Goal: Book appointment/travel/reservation

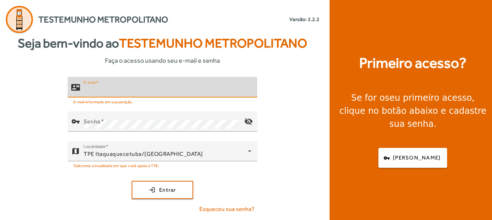
click at [128, 89] on input "E-mail" at bounding box center [168, 90] width 168 height 9
type input "**********"
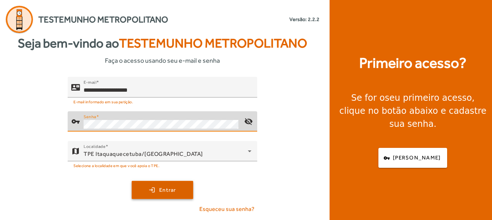
click at [144, 190] on span "submit" at bounding box center [162, 189] width 60 height 17
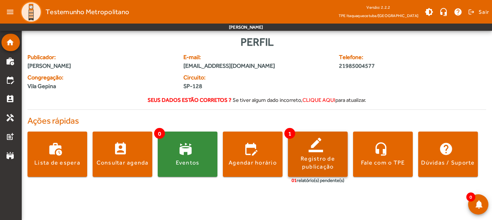
click at [314, 161] on div "Registro de publicação" at bounding box center [318, 163] width 60 height 16
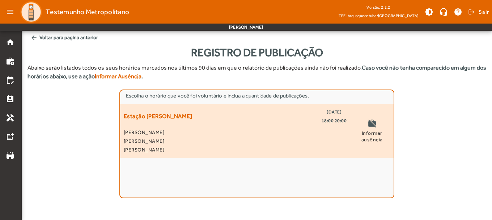
click at [331, 115] on span "[DATE]" at bounding box center [334, 111] width 15 height 9
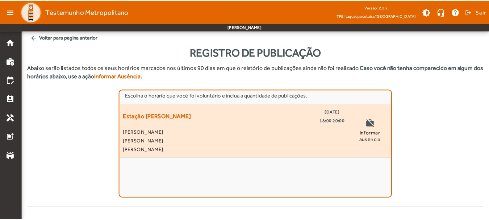
scroll to position [180, 0]
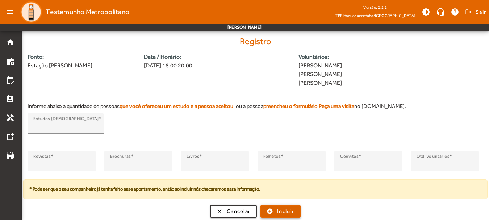
click at [278, 208] on span "Incluir" at bounding box center [285, 211] width 17 height 8
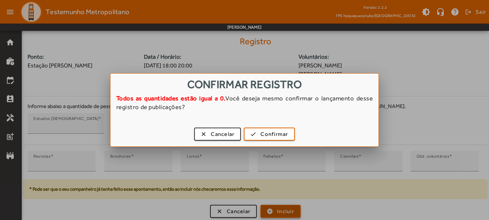
scroll to position [0, 0]
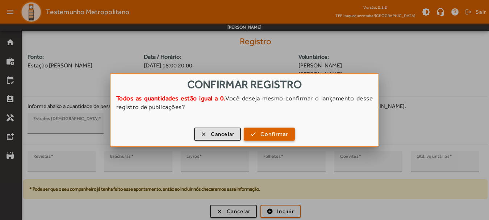
click at [266, 133] on span "Confirmar" at bounding box center [274, 134] width 28 height 8
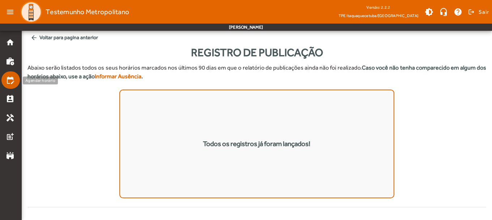
click at [8, 78] on mat-icon "edit_calendar" at bounding box center [10, 80] width 9 height 9
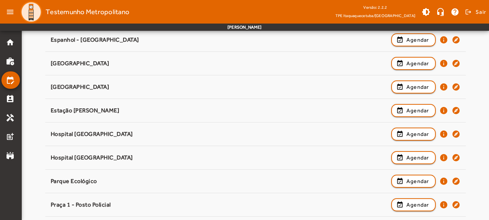
scroll to position [142, 0]
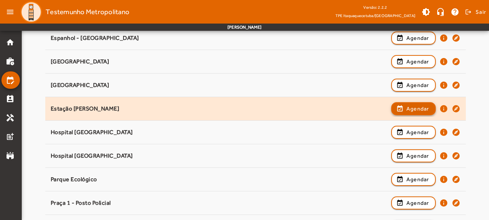
click at [404, 109] on span "button" at bounding box center [413, 108] width 43 height 17
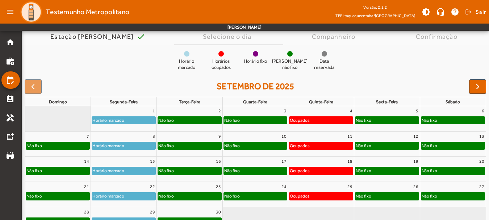
scroll to position [54, 0]
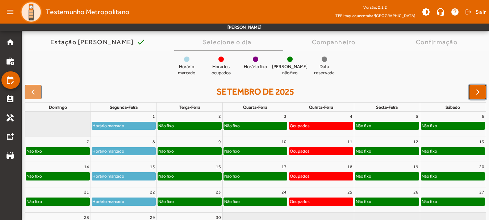
click at [476, 93] on span "button" at bounding box center [477, 92] width 9 height 9
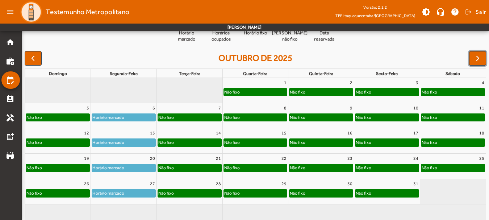
scroll to position [87, 0]
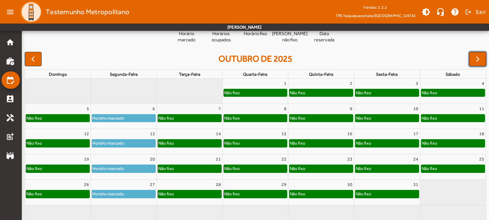
click at [476, 60] on span "button" at bounding box center [477, 59] width 9 height 9
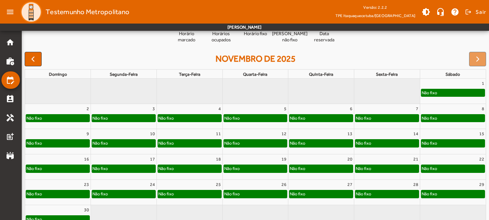
click at [105, 118] on div "Não fixo" at bounding box center [100, 117] width 16 height 7
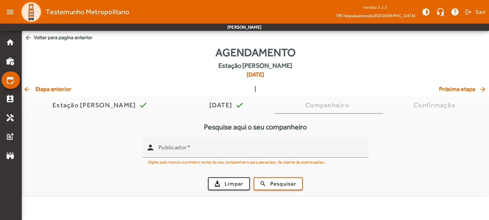
scroll to position [0, 0]
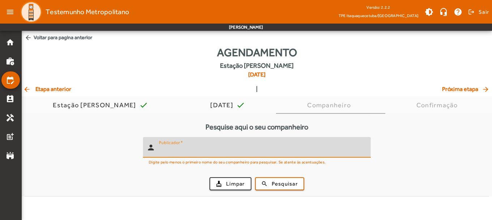
click at [197, 149] on input "Publicador" at bounding box center [262, 150] width 206 height 9
type input "********"
click at [274, 181] on span "Pesquisar" at bounding box center [285, 184] width 26 height 8
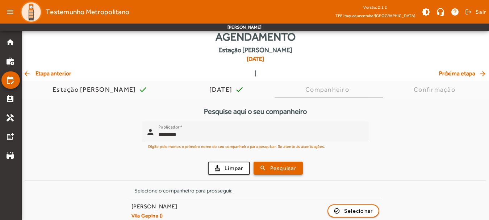
scroll to position [24, 0]
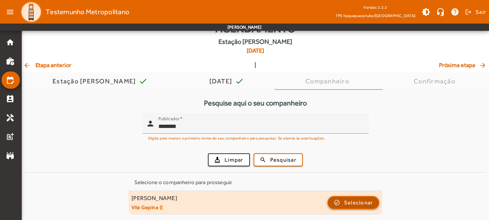
click at [350, 204] on span "Selecionar" at bounding box center [358, 202] width 29 height 9
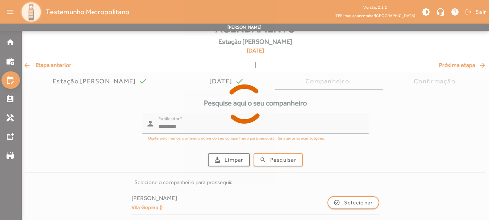
scroll to position [0, 0]
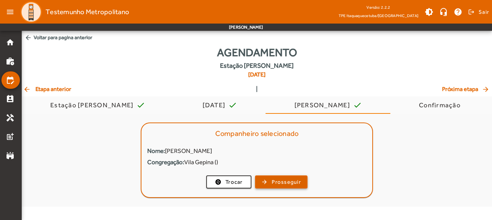
click at [283, 182] on span "Prosseguir" at bounding box center [286, 182] width 29 height 8
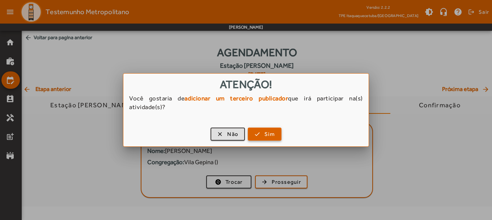
click at [265, 134] on span "Sim" at bounding box center [270, 134] width 10 height 8
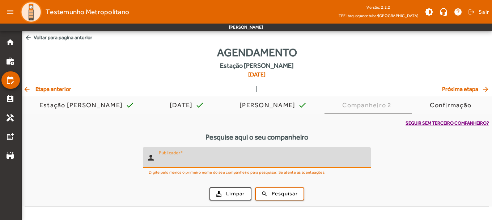
click at [203, 159] on input "Publicador" at bounding box center [262, 160] width 206 height 9
type input "******"
click at [264, 197] on span "submit" at bounding box center [280, 193] width 48 height 17
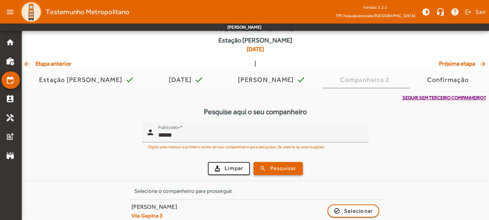
scroll to position [34, 0]
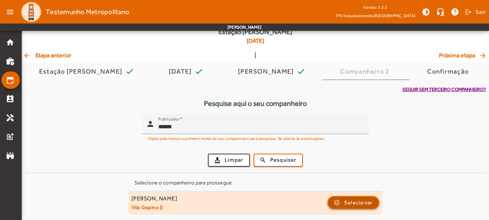
click at [348, 200] on span "Selecionar" at bounding box center [358, 202] width 29 height 9
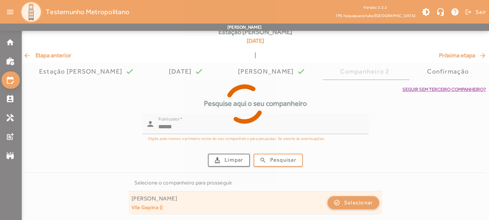
scroll to position [0, 0]
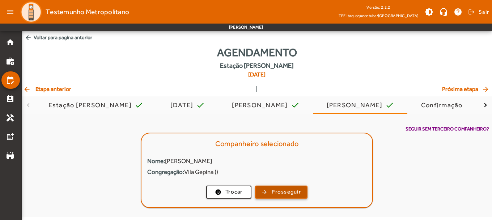
click at [281, 189] on span "Prosseguir" at bounding box center [286, 191] width 29 height 8
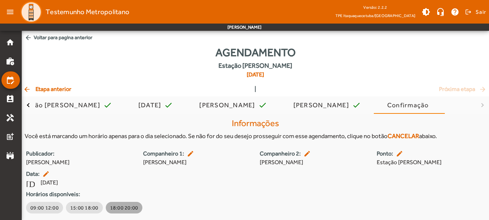
click at [121, 205] on span "18:00 20:00" at bounding box center [124, 207] width 28 height 7
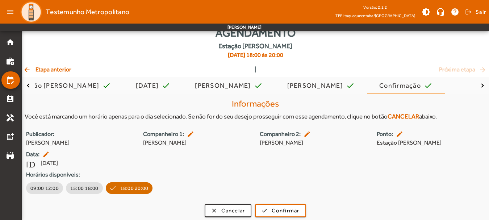
scroll to position [22, 0]
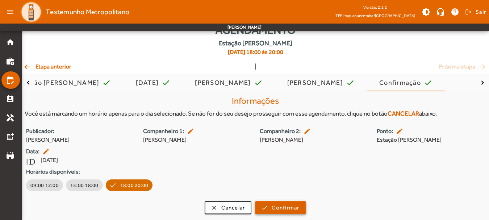
click at [282, 210] on span "Confirmar" at bounding box center [285, 207] width 28 height 8
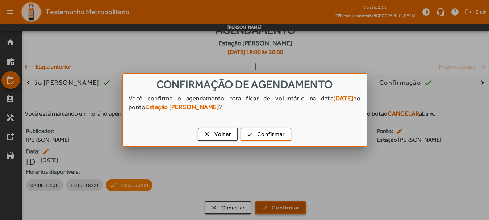
scroll to position [0, 0]
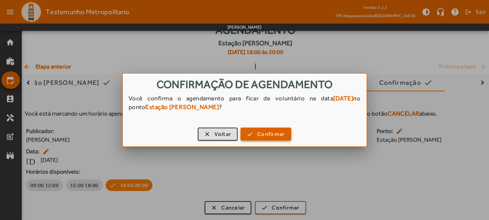
click at [270, 132] on span "Confirmar" at bounding box center [271, 134] width 28 height 8
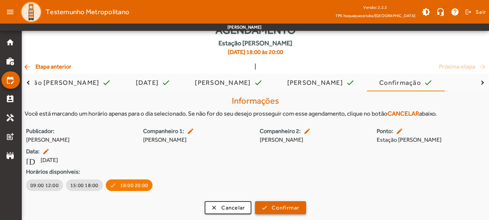
scroll to position [22, 0]
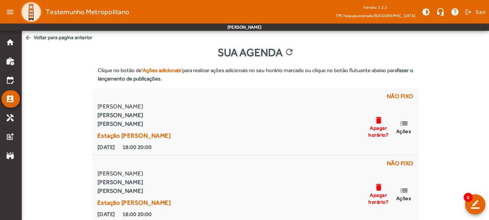
click at [53, 37] on span "arrow_back Voltar para pagina anterior" at bounding box center [255, 37] width 467 height 13
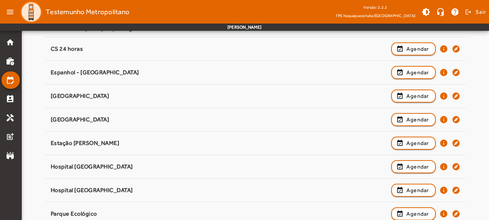
scroll to position [108, 0]
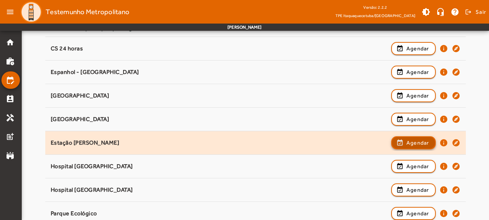
click at [402, 144] on span "button" at bounding box center [413, 142] width 43 height 17
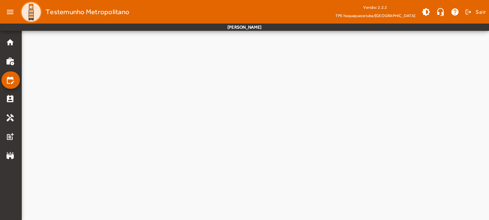
scroll to position [0, 0]
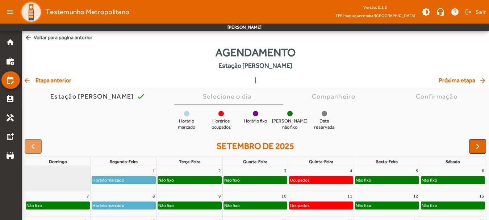
click at [475, 146] on span "button" at bounding box center [477, 146] width 9 height 9
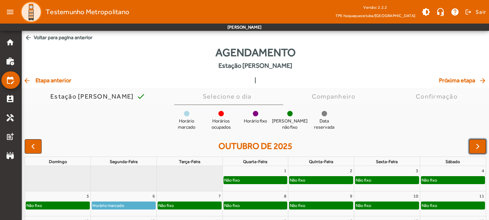
click at [474, 146] on span "button" at bounding box center [477, 146] width 9 height 9
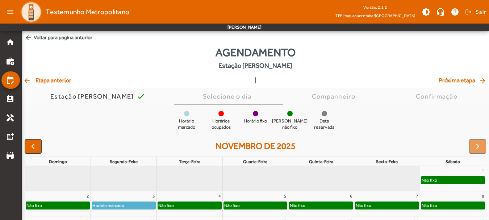
drag, startPoint x: 488, startPoint y: 78, endPoint x: 492, endPoint y: 116, distance: 38.5
click at [489, 116] on html "menu Testemunho Metropolitano Versão: 2.2.2 TPE Itaquaquecetuba/SP brightness_m…" at bounding box center [244, 110] width 489 height 220
click at [432, 115] on div "Horário marcado Horários ocupados Horário fixo Horário não fixo Data reservada" at bounding box center [255, 121] width 467 height 20
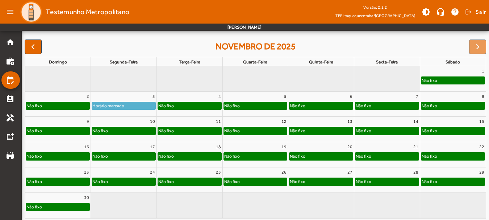
scroll to position [101, 0]
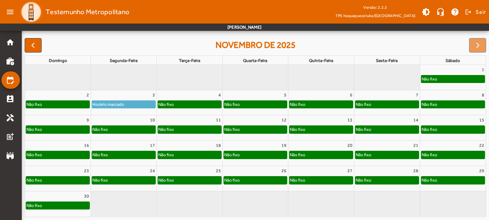
click at [110, 128] on div "Não fixo" at bounding box center [123, 129] width 63 height 7
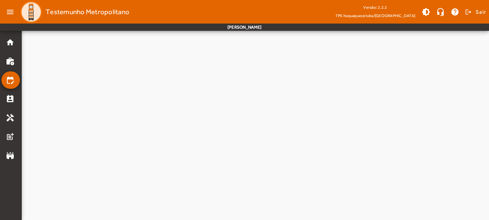
scroll to position [0, 0]
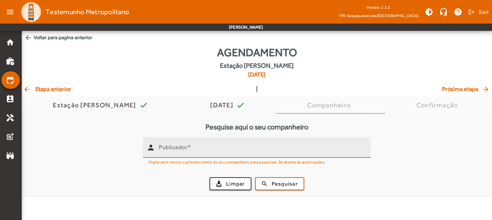
click at [191, 149] on span at bounding box center [189, 147] width 4 height 7
click at [191, 149] on input "Publicador" at bounding box center [262, 150] width 206 height 9
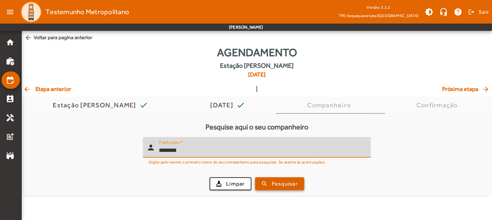
type input "********"
click at [272, 185] on span "Pesquisar" at bounding box center [285, 184] width 26 height 8
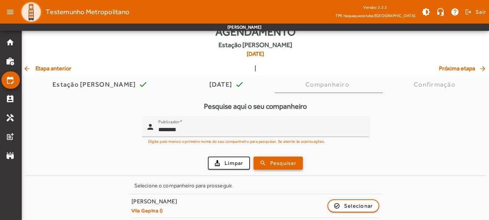
scroll to position [24, 0]
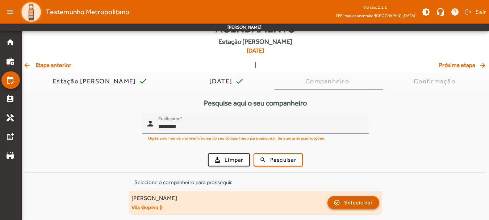
click at [347, 201] on span "Selecionar" at bounding box center [358, 202] width 29 height 9
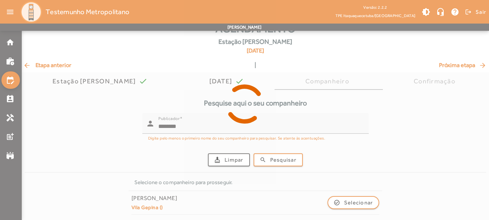
scroll to position [0, 0]
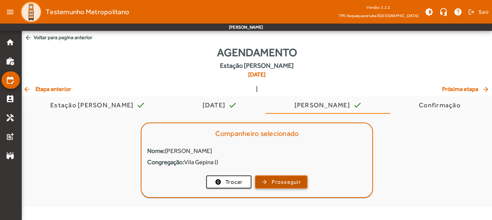
click at [286, 180] on span "Prosseguir" at bounding box center [286, 182] width 29 height 8
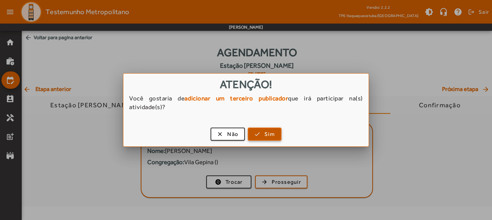
click at [266, 131] on span "Sim" at bounding box center [270, 134] width 10 height 8
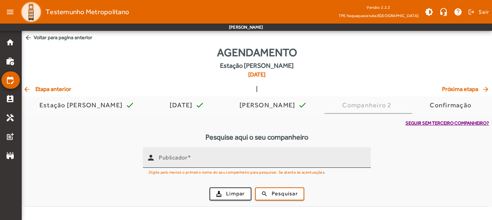
click at [205, 155] on div "Publicador" at bounding box center [262, 157] width 206 height 21
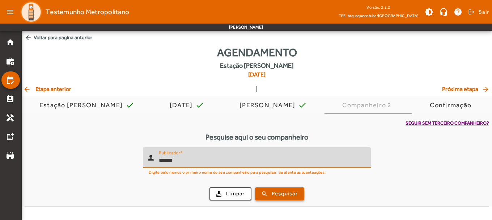
click at [276, 194] on span "Pesquisar" at bounding box center [285, 193] width 26 height 8
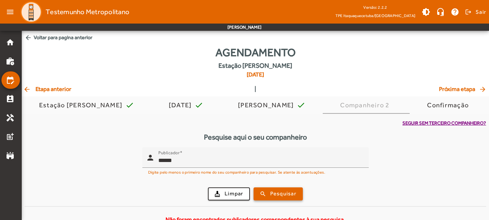
scroll to position [15, 0]
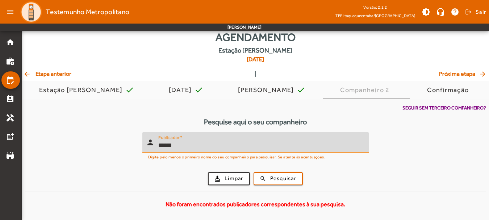
drag, startPoint x: 189, startPoint y: 147, endPoint x: 152, endPoint y: 147, distance: 37.3
click at [152, 147] on div "person Publicador ******" at bounding box center [252, 142] width 220 height 21
type input "******"
click at [280, 178] on span "Pesquisar" at bounding box center [283, 178] width 26 height 8
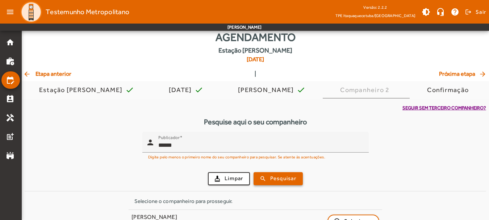
scroll to position [34, 0]
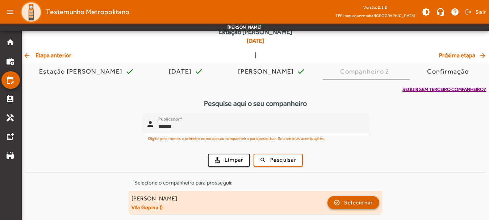
click at [348, 200] on span "Selecionar" at bounding box center [358, 202] width 29 height 9
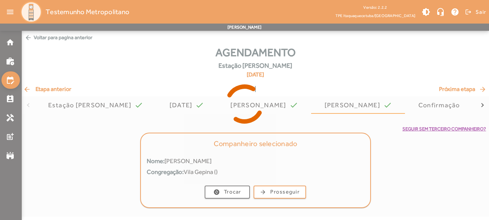
scroll to position [0, 0]
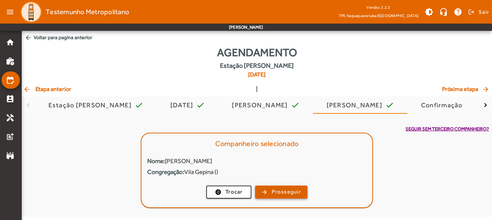
click at [283, 190] on span "Prosseguir" at bounding box center [286, 191] width 29 height 8
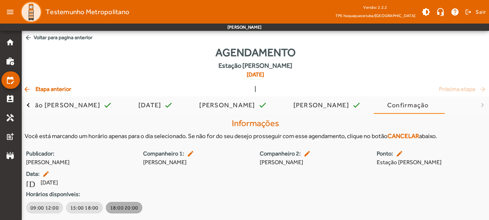
click at [121, 208] on span "18:00 20:00" at bounding box center [124, 207] width 28 height 7
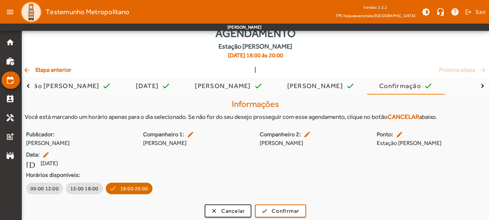
scroll to position [22, 0]
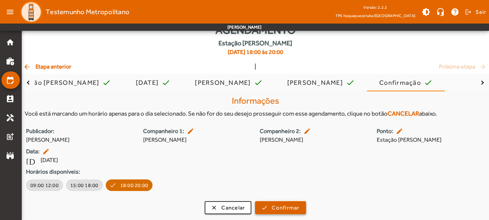
click at [274, 204] on span "Confirmar" at bounding box center [285, 207] width 28 height 8
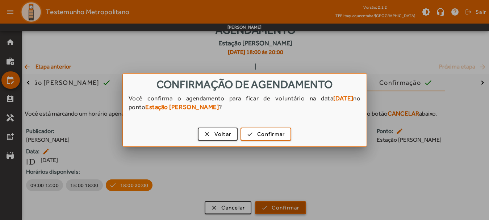
scroll to position [0, 0]
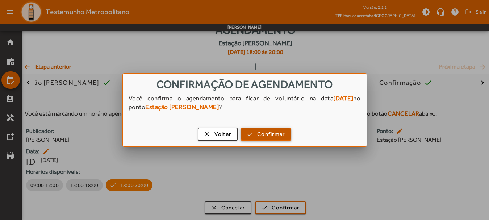
click at [267, 134] on span "Confirmar" at bounding box center [271, 134] width 28 height 8
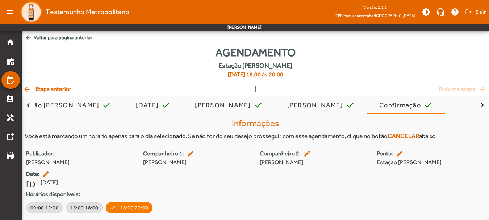
scroll to position [22, 0]
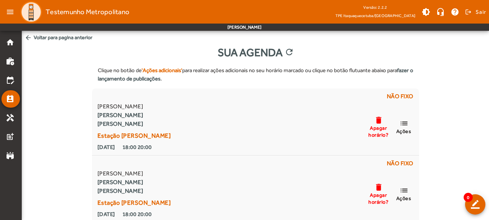
click at [39, 37] on span "arrow_back Voltar para pagina anterior" at bounding box center [255, 37] width 467 height 13
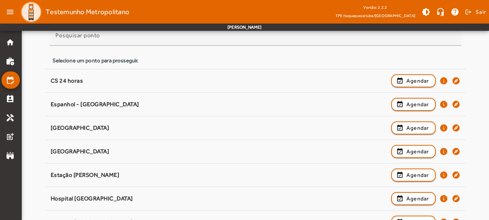
scroll to position [77, 0]
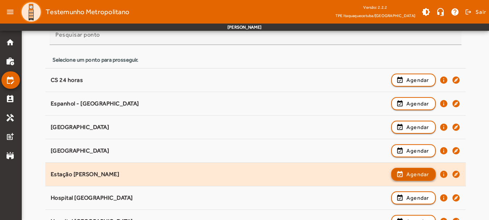
click at [409, 172] on span "Agendar" at bounding box center [417, 174] width 23 height 9
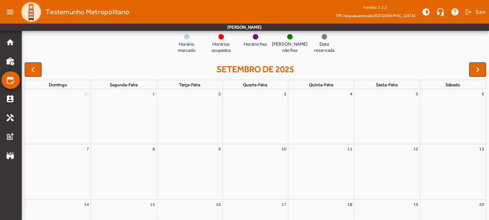
scroll to position [0, 0]
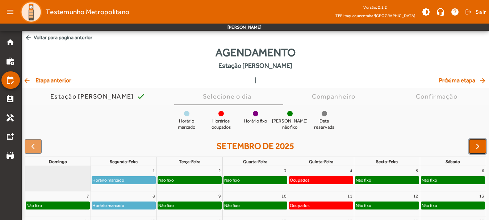
click at [477, 144] on span "button" at bounding box center [477, 146] width 9 height 9
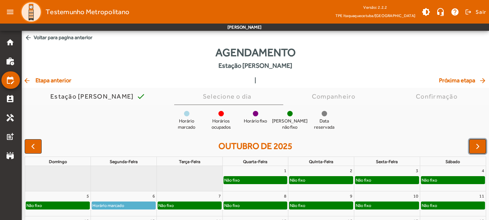
click at [472, 141] on button "button" at bounding box center [477, 146] width 17 height 14
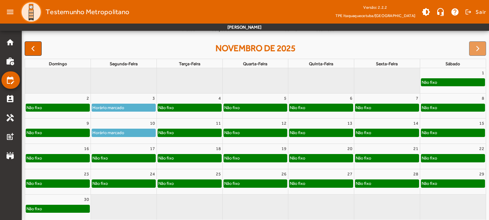
scroll to position [101, 0]
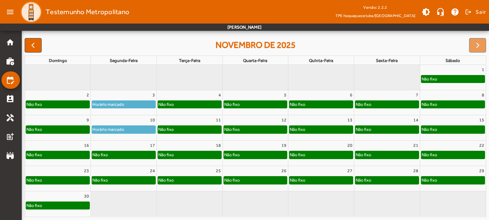
click at [111, 153] on div "Não fixo" at bounding box center [123, 154] width 63 height 7
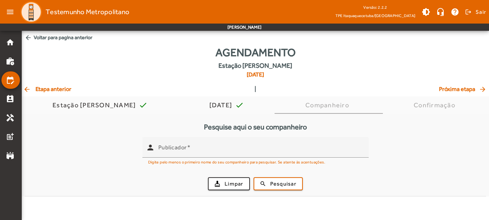
scroll to position [0, 0]
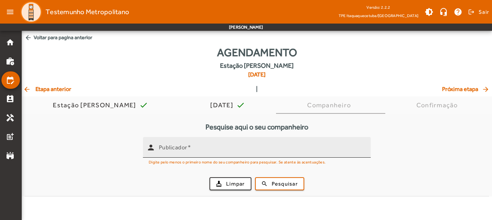
click at [198, 150] on input "Publicador" at bounding box center [262, 150] width 206 height 9
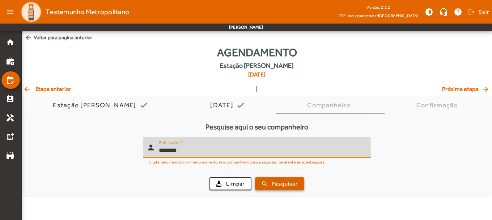
type input "********"
click at [280, 186] on span "Pesquisar" at bounding box center [285, 184] width 26 height 8
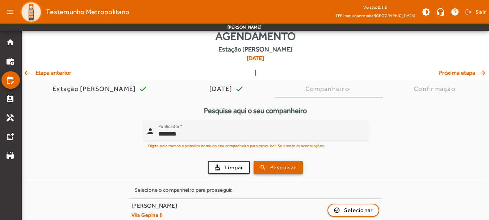
scroll to position [24, 0]
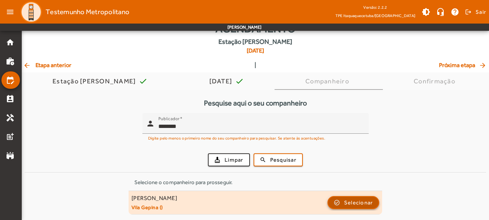
click at [353, 204] on span "Selecionar" at bounding box center [358, 202] width 29 height 9
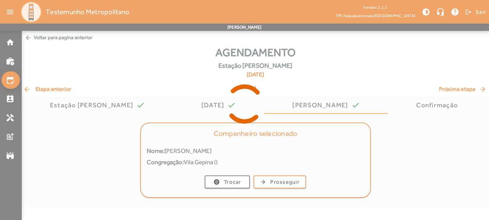
scroll to position [0, 0]
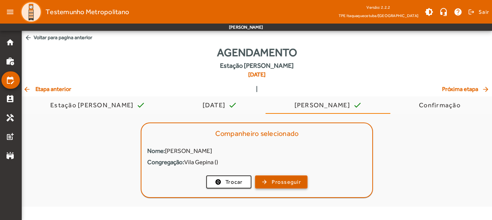
click at [285, 185] on span "Prosseguir" at bounding box center [286, 182] width 29 height 8
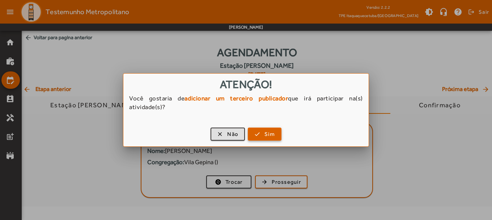
click at [267, 131] on span "Sim" at bounding box center [270, 134] width 10 height 8
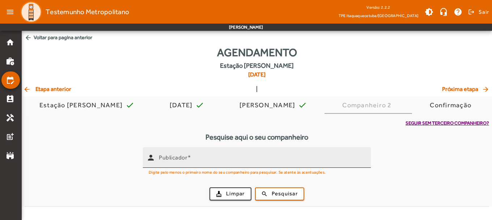
click at [186, 155] on mat-label "Publicador" at bounding box center [173, 156] width 29 height 7
click at [186, 156] on input "Publicador" at bounding box center [262, 160] width 206 height 9
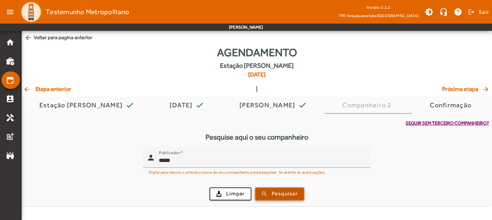
click at [275, 191] on span "Pesquisar" at bounding box center [285, 193] width 26 height 8
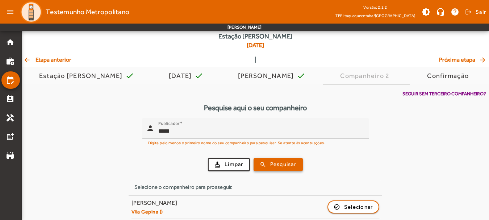
scroll to position [34, 0]
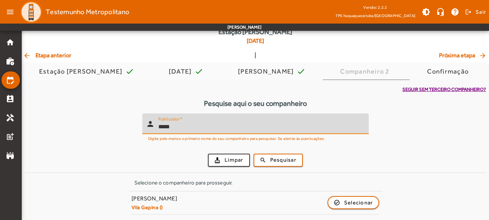
click at [173, 127] on input "*****" at bounding box center [260, 126] width 204 height 9
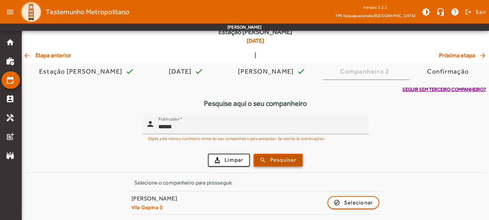
click at [268, 157] on span "submit" at bounding box center [278, 159] width 48 height 17
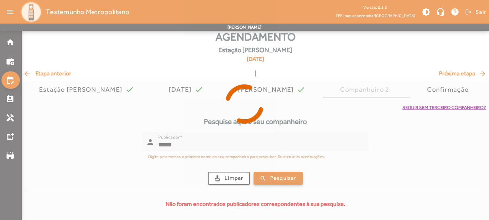
scroll to position [15, 0]
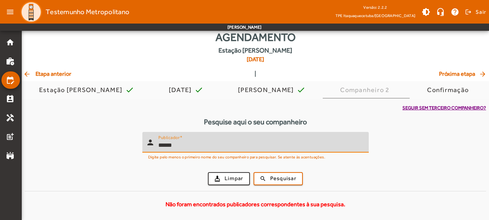
drag, startPoint x: 180, startPoint y: 146, endPoint x: 137, endPoint y: 146, distance: 43.1
click at [137, 146] on form "person Publicador ****** Digite pelo menos o primeiro nome do seu companheiro p…" at bounding box center [255, 161] width 461 height 59
type input "*"
type input "******"
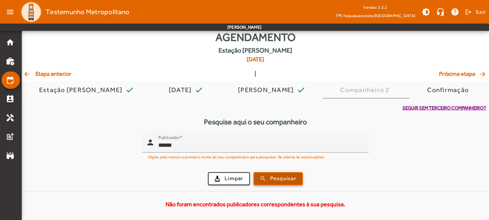
click at [274, 173] on span "submit" at bounding box center [278, 178] width 48 height 17
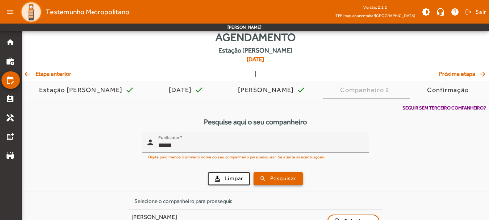
scroll to position [34, 0]
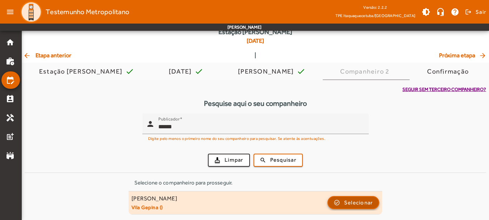
click at [355, 200] on span "Selecionar" at bounding box center [358, 202] width 29 height 9
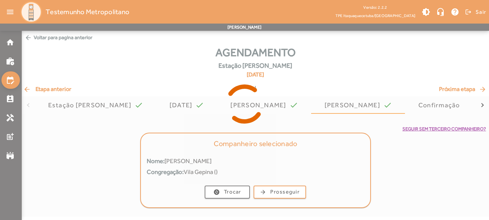
scroll to position [0, 0]
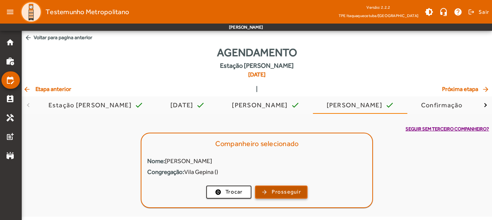
click at [278, 193] on span "Prosseguir" at bounding box center [286, 191] width 29 height 8
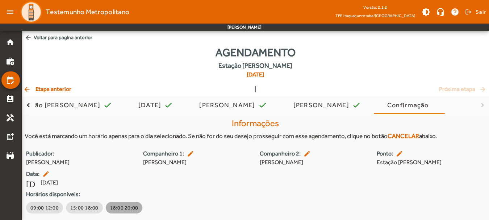
click at [122, 206] on span "18:00 20:00" at bounding box center [124, 207] width 28 height 7
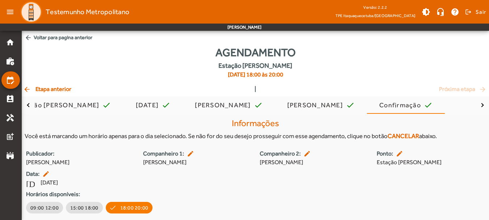
drag, startPoint x: 488, startPoint y: 94, endPoint x: 486, endPoint y: 135, distance: 40.2
click at [487, 135] on div "Agendamento Estação Manoel Feio 17/11/2025 de 18:00 às 20:00 arrow_back Etapa a…" at bounding box center [255, 143] width 467 height 198
click at [422, 186] on div "Publicador: David De Souza Silva Companheiro 1: edit Cidilene Silva Vinhatico S…" at bounding box center [255, 182] width 467 height 66
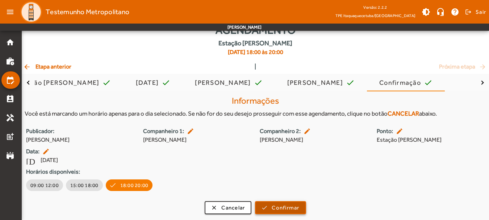
click at [282, 208] on span "Confirmar" at bounding box center [285, 207] width 28 height 8
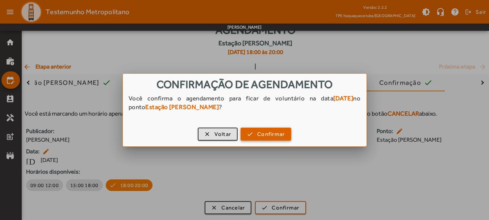
click at [267, 137] on span "Confirmar" at bounding box center [271, 134] width 28 height 8
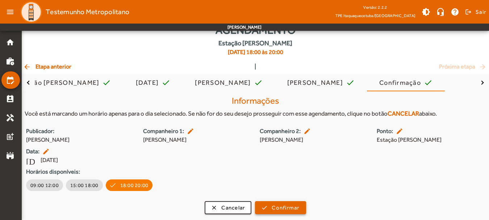
scroll to position [22, 0]
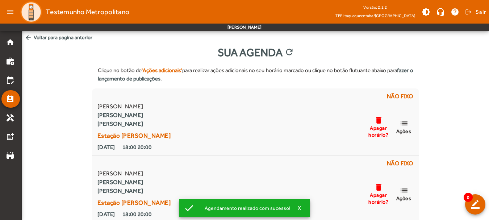
click at [36, 38] on span "arrow_back Voltar para pagina anterior" at bounding box center [255, 37] width 467 height 13
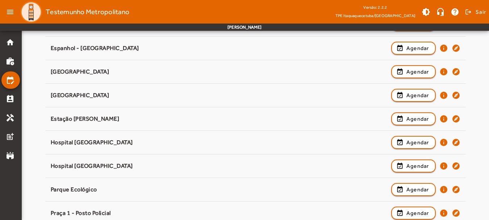
scroll to position [134, 0]
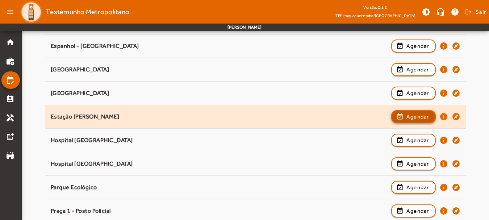
click at [405, 118] on span "button" at bounding box center [413, 116] width 43 height 17
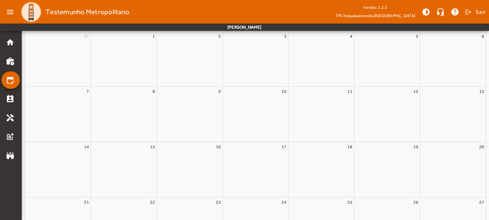
scroll to position [0, 0]
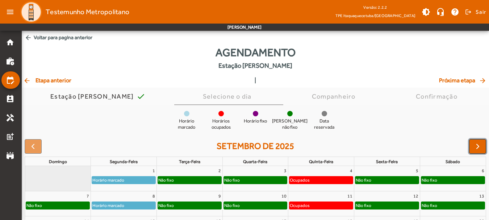
click at [475, 142] on span "button" at bounding box center [477, 146] width 9 height 9
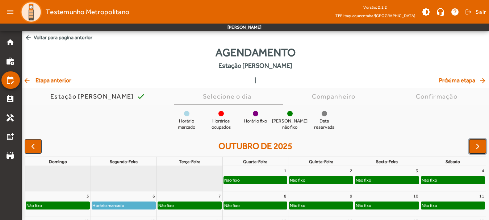
click at [476, 145] on span "button" at bounding box center [477, 146] width 9 height 9
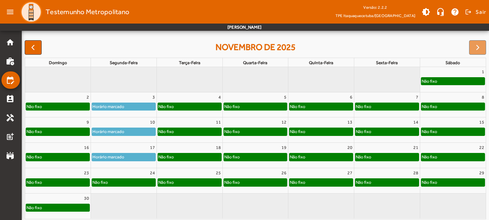
scroll to position [101, 0]
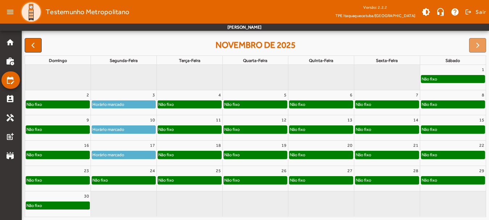
click at [115, 182] on div "Não fixo" at bounding box center [123, 179] width 63 height 7
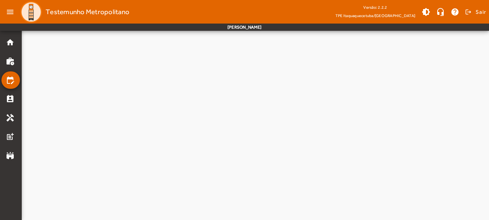
scroll to position [0, 0]
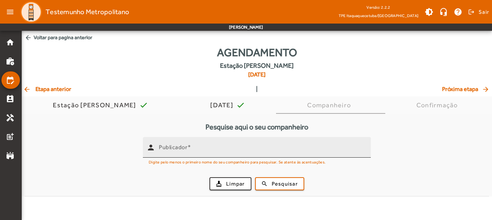
click at [205, 152] on input "Publicador" at bounding box center [262, 150] width 206 height 9
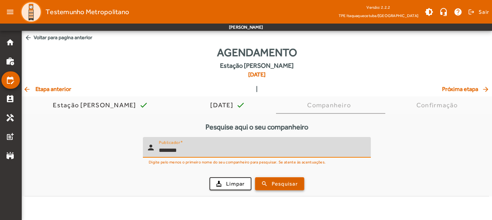
type input "********"
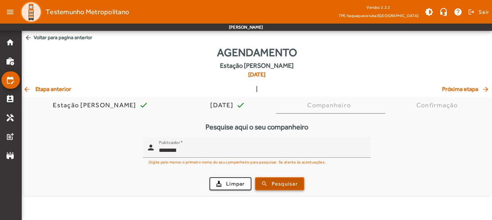
click at [277, 185] on span "Pesquisar" at bounding box center [285, 184] width 26 height 8
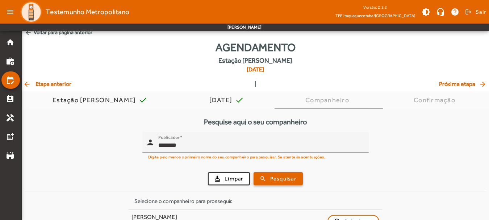
scroll to position [24, 0]
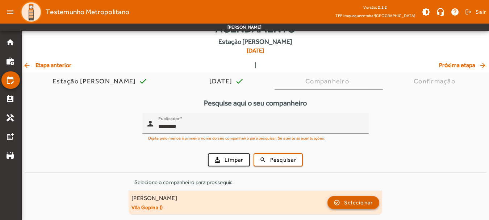
click at [353, 202] on span "Selecionar" at bounding box center [358, 202] width 29 height 9
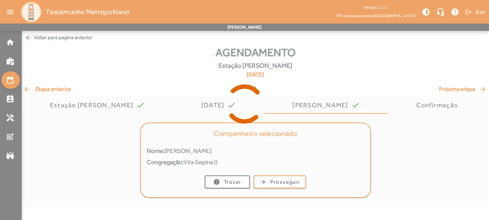
scroll to position [0, 0]
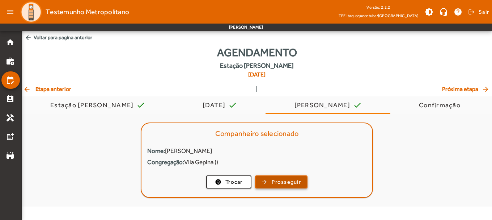
click at [281, 180] on span "Prosseguir" at bounding box center [286, 182] width 29 height 8
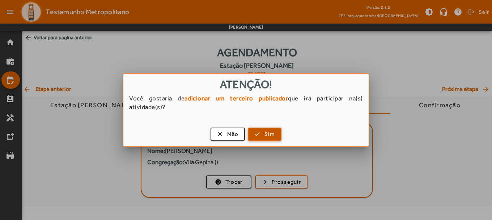
click at [268, 136] on span "Sim" at bounding box center [270, 134] width 10 height 8
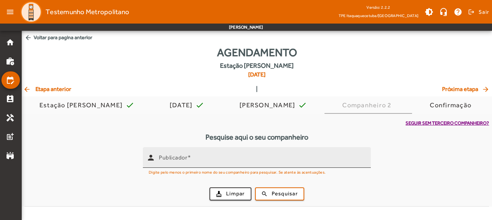
click at [244, 152] on div "Publicador" at bounding box center [262, 157] width 206 height 21
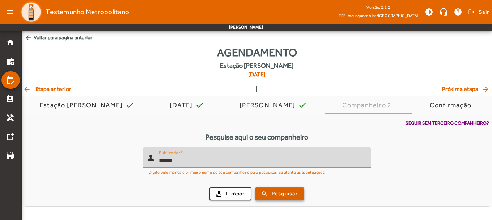
type input "******"
click at [274, 195] on span "Pesquisar" at bounding box center [285, 193] width 26 height 8
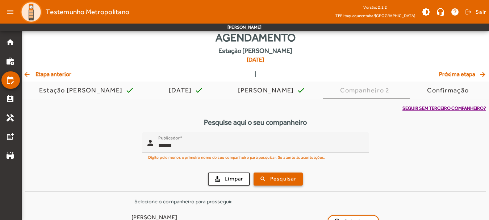
scroll to position [34, 0]
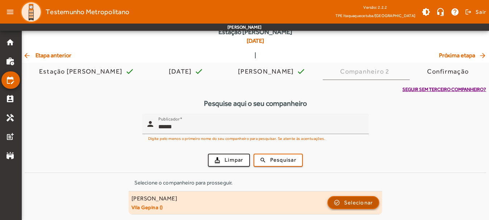
click at [350, 204] on span "Selecionar" at bounding box center [358, 202] width 29 height 9
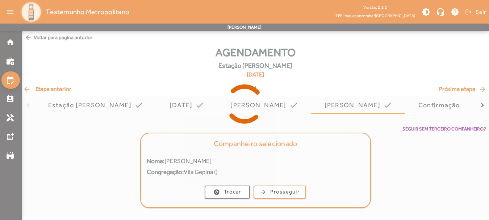
scroll to position [0, 0]
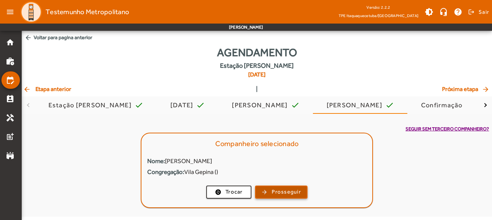
click at [281, 190] on span "Prosseguir" at bounding box center [286, 191] width 29 height 8
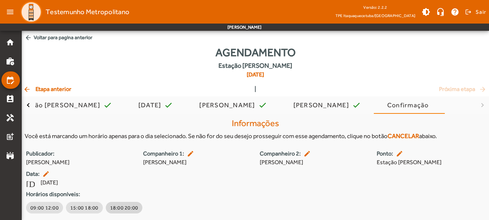
click at [120, 207] on span "18:00 20:00" at bounding box center [124, 207] width 28 height 7
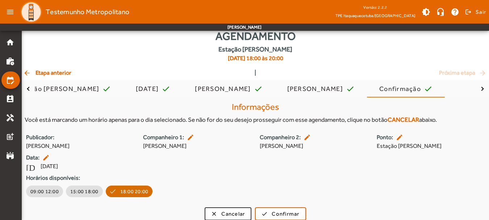
scroll to position [22, 0]
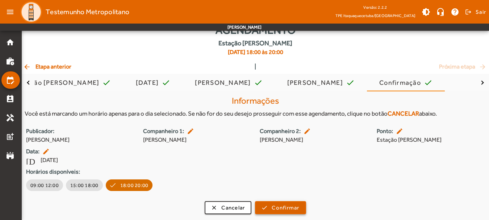
click at [289, 211] on span "Confirmar" at bounding box center [285, 207] width 28 height 8
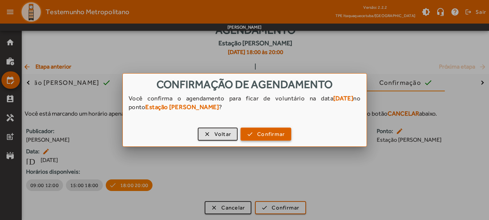
click at [265, 131] on span "Confirmar" at bounding box center [271, 134] width 28 height 8
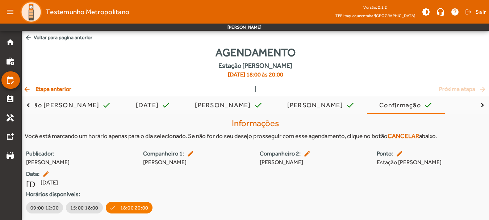
scroll to position [22, 0]
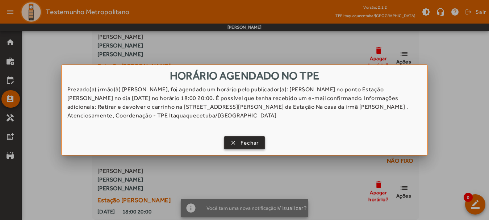
click at [241, 143] on span "Fechar" at bounding box center [249, 143] width 18 height 8
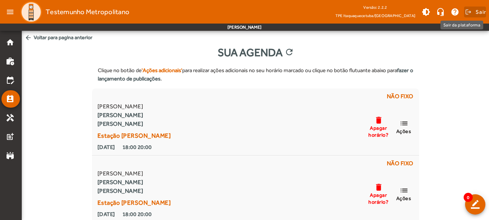
click at [480, 13] on span "Sair" at bounding box center [480, 12] width 10 height 12
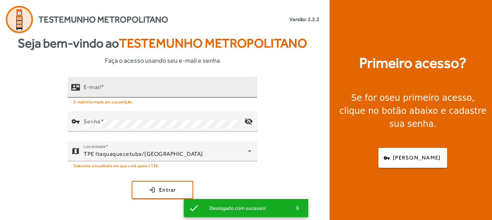
click at [101, 90] on mat-label "E-mail" at bounding box center [92, 87] width 17 height 7
click at [102, 90] on input "E-mail" at bounding box center [168, 90] width 168 height 9
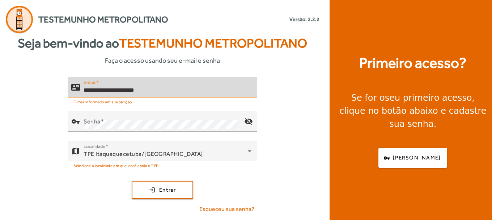
click at [120, 89] on input "**********" at bounding box center [168, 90] width 168 height 9
click at [181, 90] on input "**********" at bounding box center [168, 90] width 168 height 9
type input "**********"
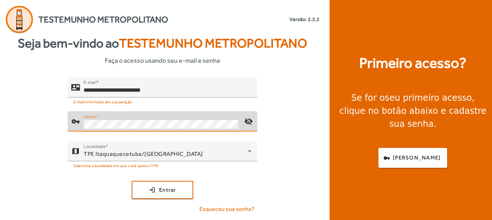
click at [36, 81] on div "**********" at bounding box center [162, 148] width 325 height 142
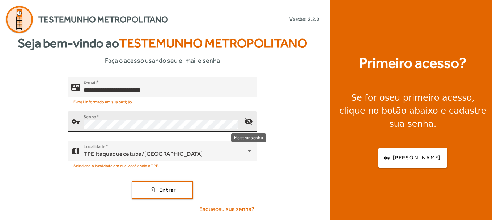
click at [250, 122] on mat-icon "visibility_off" at bounding box center [248, 121] width 17 height 17
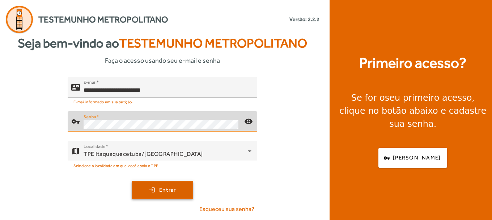
click at [161, 190] on span "Entrar" at bounding box center [167, 190] width 17 height 8
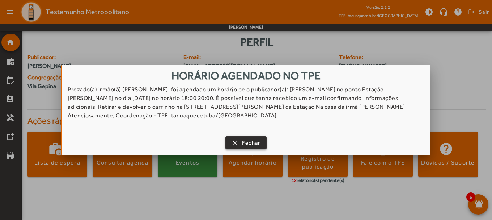
click at [243, 143] on span "Fechar" at bounding box center [251, 143] width 18 height 8
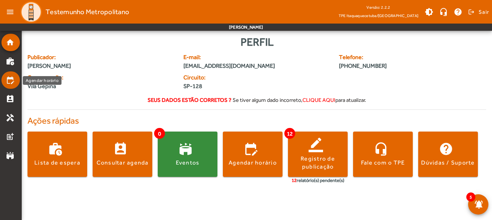
click at [8, 80] on mat-icon "edit_calendar" at bounding box center [10, 80] width 9 height 9
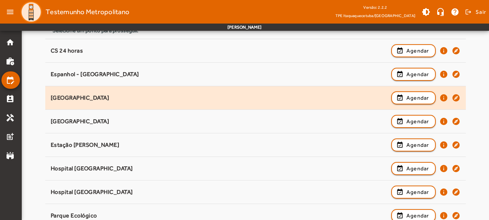
scroll to position [101, 0]
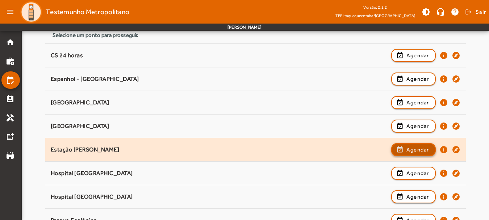
click at [410, 147] on span "Agendar" at bounding box center [417, 149] width 23 height 9
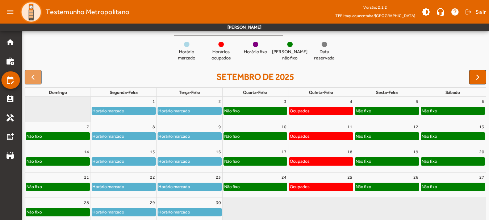
scroll to position [68, 0]
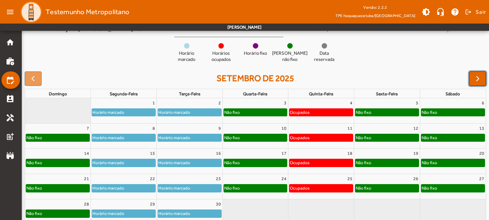
click at [478, 74] on span "button" at bounding box center [477, 78] width 9 height 9
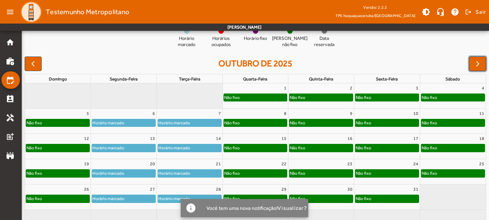
scroll to position [82, 0]
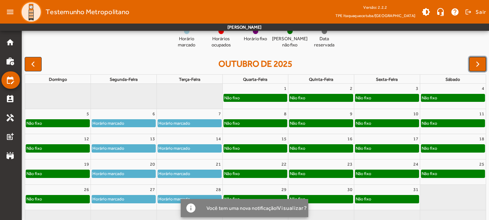
click at [472, 64] on button "button" at bounding box center [477, 64] width 17 height 14
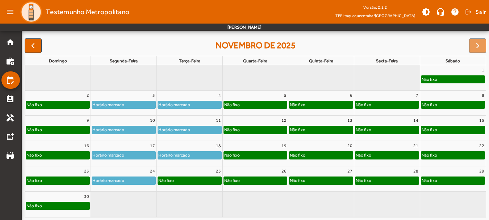
scroll to position [101, 0]
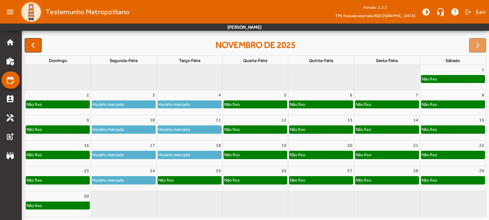
click at [173, 178] on div "Não fixo" at bounding box center [166, 179] width 16 height 7
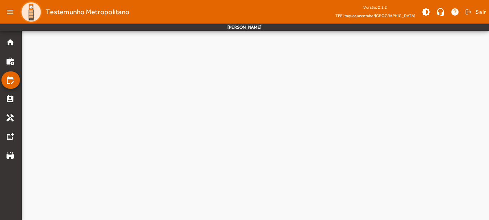
scroll to position [0, 0]
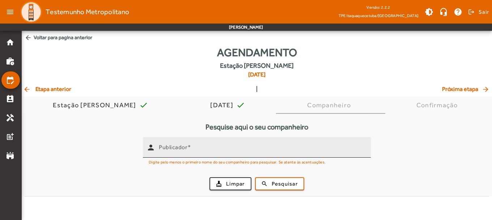
click at [182, 151] on input "Publicador" at bounding box center [262, 150] width 206 height 9
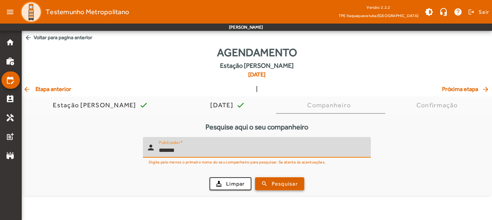
type input "*******"
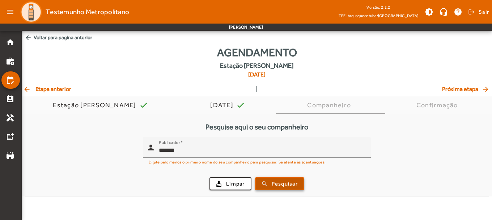
click at [286, 186] on span "Pesquisar" at bounding box center [285, 184] width 26 height 8
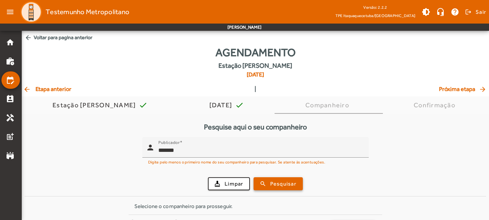
scroll to position [24, 0]
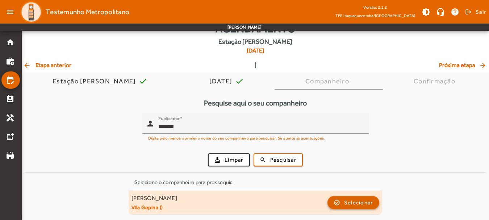
click at [354, 200] on span "Selecionar" at bounding box center [358, 202] width 29 height 9
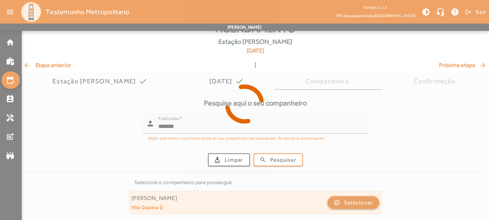
scroll to position [0, 0]
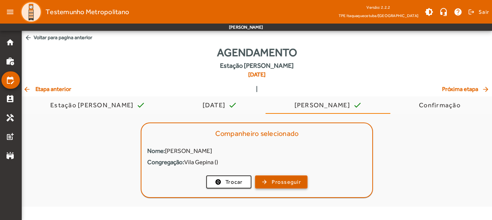
click at [287, 180] on span "Prosseguir" at bounding box center [286, 182] width 29 height 8
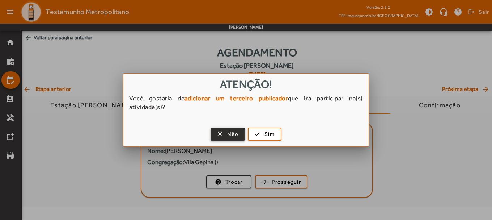
click at [227, 134] on span "button" at bounding box center [227, 133] width 33 height 17
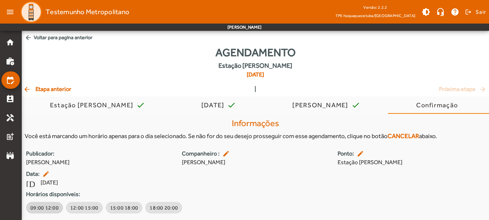
click at [37, 207] on span "09:00 12:00" at bounding box center [44, 207] width 28 height 7
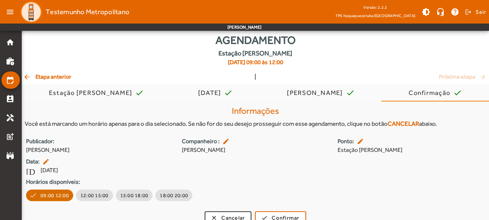
scroll to position [22, 0]
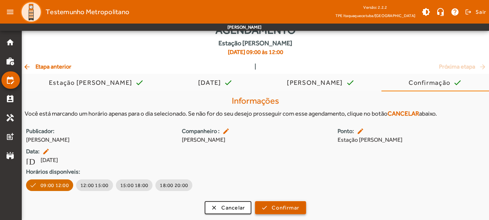
click at [279, 203] on span "submit" at bounding box center [280, 207] width 49 height 17
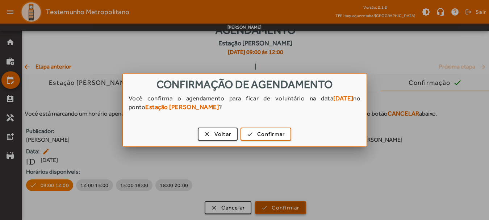
scroll to position [0, 0]
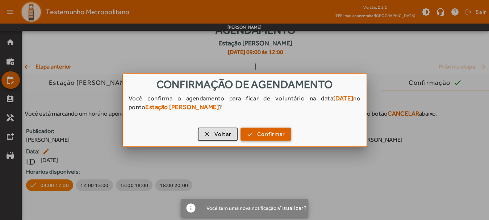
click at [271, 134] on span "Confirmar" at bounding box center [271, 134] width 28 height 8
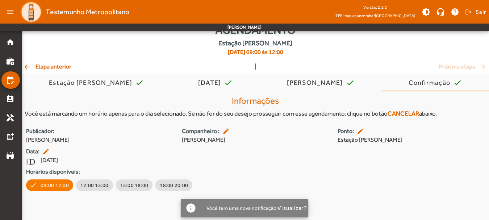
scroll to position [22, 0]
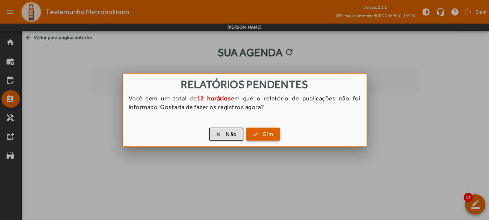
click at [260, 131] on span "button" at bounding box center [263, 133] width 32 height 17
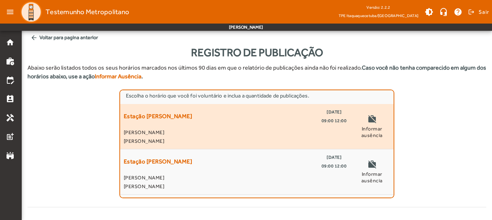
click at [327, 115] on span "[DATE]" at bounding box center [334, 111] width 15 height 9
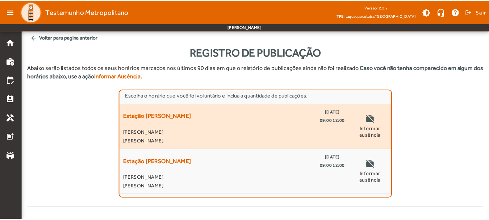
scroll to position [171, 0]
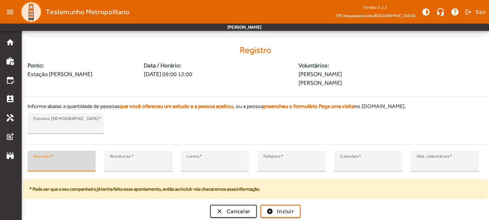
type input "*"
click at [87, 160] on input "*" at bounding box center [61, 164] width 56 height 9
click at [282, 211] on span "Incluir" at bounding box center [285, 211] width 17 height 8
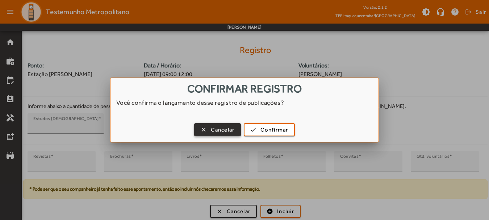
click at [211, 129] on span "Cancelar" at bounding box center [223, 130] width 24 height 8
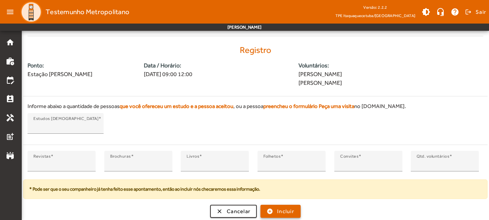
scroll to position [171, 0]
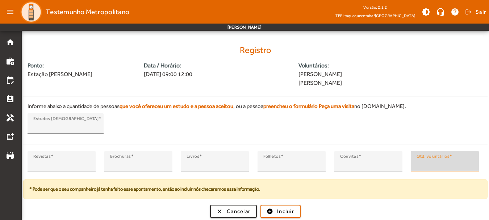
type input "*"
click at [471, 166] on input "*" at bounding box center [444, 164] width 56 height 9
click at [281, 208] on span "Incluir" at bounding box center [285, 211] width 17 height 8
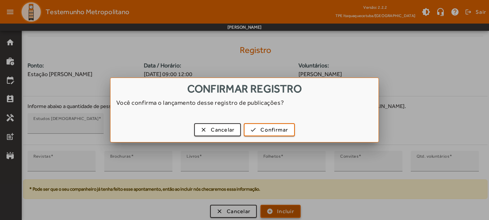
scroll to position [0, 0]
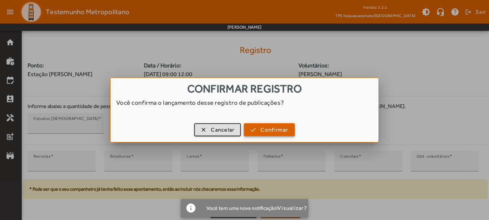
click at [264, 128] on span "Confirmar" at bounding box center [274, 130] width 28 height 8
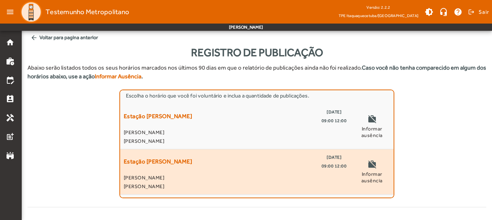
click at [327, 160] on span "[DATE]" at bounding box center [334, 157] width 15 height 9
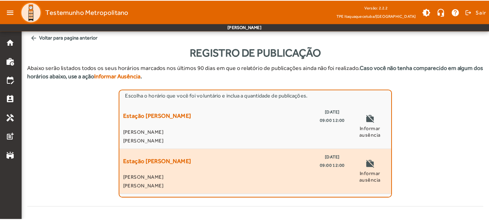
scroll to position [171, 0]
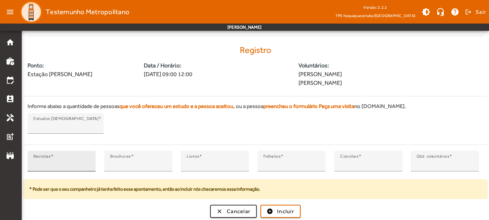
click at [86, 164] on input "*" at bounding box center [61, 164] width 56 height 9
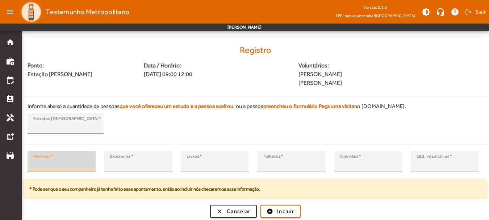
type input "*"
click at [87, 162] on input "*" at bounding box center [61, 164] width 56 height 9
click at [281, 211] on span "Incluir" at bounding box center [285, 211] width 17 height 8
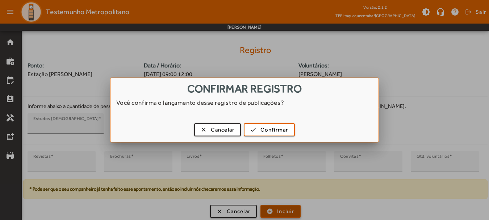
scroll to position [0, 0]
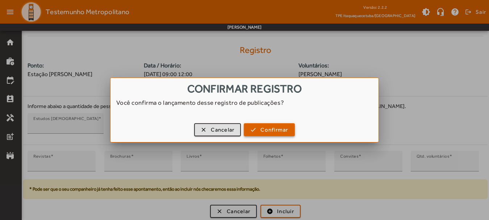
click at [267, 125] on span "button" at bounding box center [268, 129] width 49 height 17
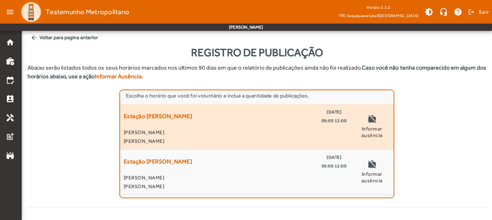
click at [326, 117] on span "09:00 12:00" at bounding box center [334, 120] width 25 height 9
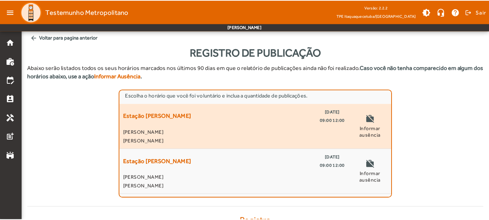
scroll to position [171, 0]
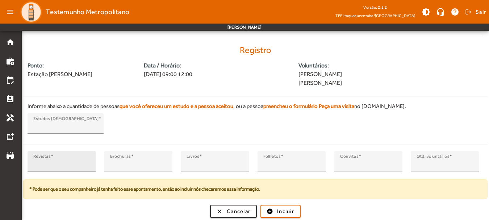
type input "*"
click at [88, 163] on input "*" at bounding box center [61, 164] width 56 height 9
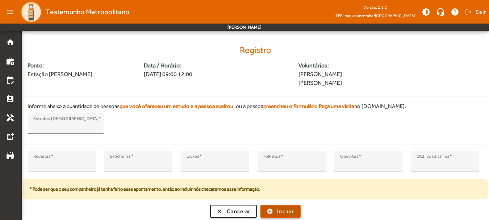
click at [279, 208] on span "Incluir" at bounding box center [285, 211] width 17 height 8
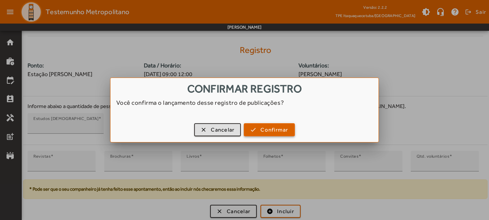
click at [265, 132] on span "Confirmar" at bounding box center [274, 130] width 28 height 8
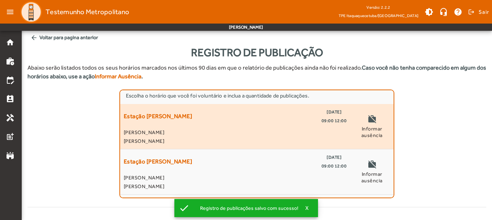
click at [327, 116] on span "[DATE]" at bounding box center [334, 111] width 15 height 9
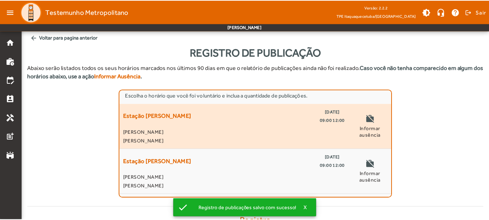
scroll to position [171, 0]
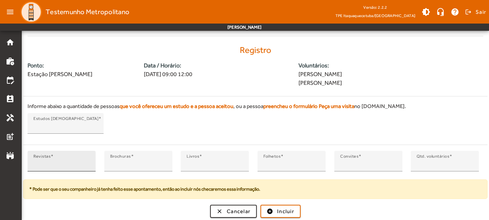
click at [87, 161] on input "*" at bounding box center [61, 164] width 56 height 9
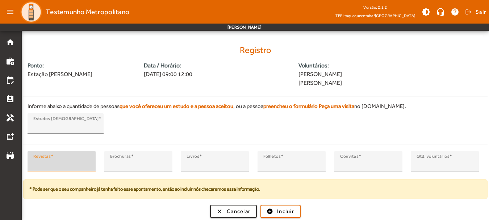
type input "*"
click at [87, 161] on input "*" at bounding box center [61, 164] width 56 height 9
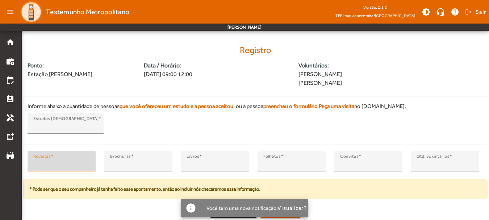
click at [344, 208] on div "clear Cancelar add_circle Incluir" at bounding box center [255, 210] width 464 height 13
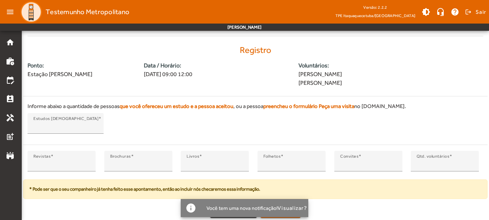
click at [132, 201] on div "Registro Ponto: Estação [PERSON_NAME] Data / [GEOGRAPHIC_DATA]: [DATE] 09:00 12…" at bounding box center [255, 131] width 464 height 173
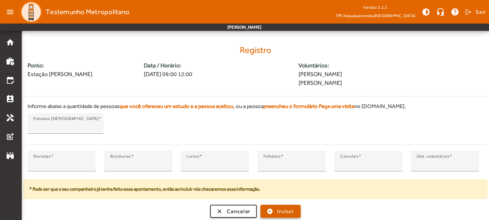
click at [285, 211] on span "Incluir" at bounding box center [285, 211] width 17 height 8
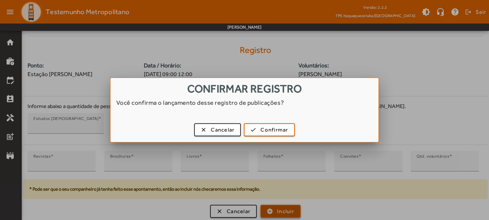
scroll to position [0, 0]
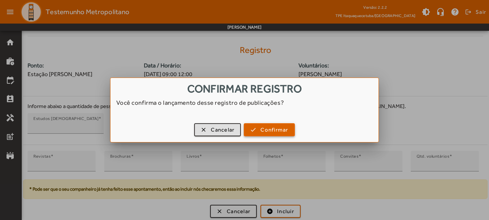
click at [271, 129] on span "Confirmar" at bounding box center [274, 130] width 28 height 8
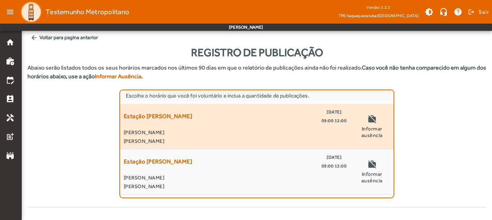
click at [327, 115] on span "[DATE]" at bounding box center [334, 111] width 15 height 9
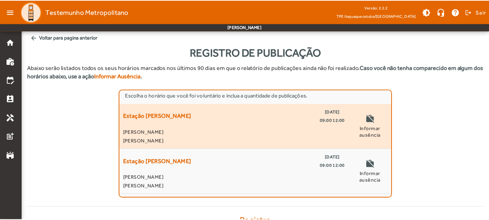
scroll to position [171, 0]
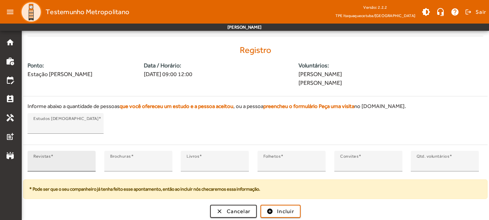
click at [87, 161] on input "*" at bounding box center [61, 164] width 56 height 9
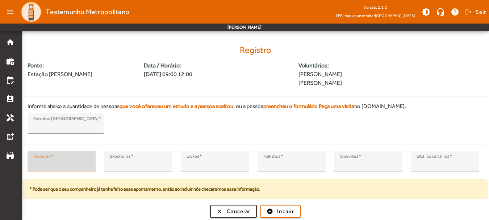
type input "*"
click at [87, 161] on input "*" at bounding box center [61, 164] width 56 height 9
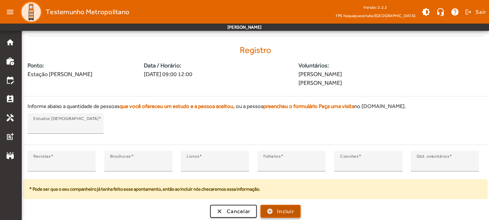
click at [283, 213] on span "Incluir" at bounding box center [285, 211] width 17 height 8
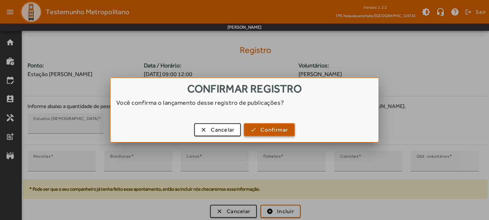
click at [266, 132] on span "Confirmar" at bounding box center [274, 130] width 28 height 8
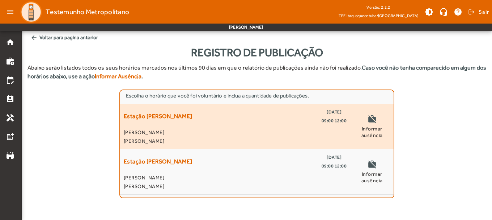
click at [327, 114] on span "[DATE]" at bounding box center [334, 111] width 15 height 9
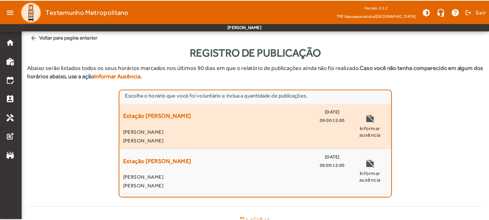
scroll to position [171, 0]
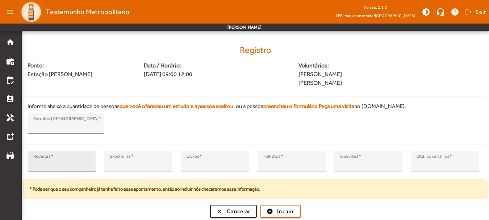
click at [85, 163] on input "*" at bounding box center [61, 164] width 56 height 9
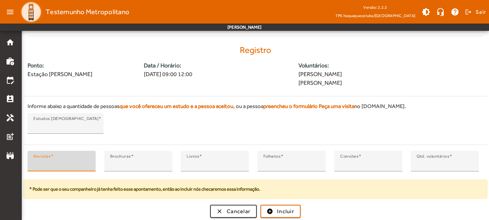
type input "*"
click at [88, 162] on input "*" at bounding box center [61, 164] width 56 height 9
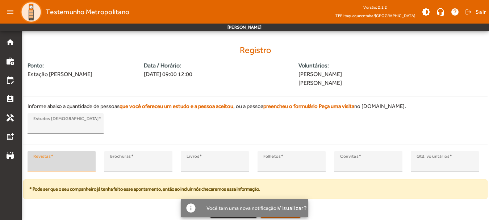
click at [341, 211] on div "clear Cancelar add_circle Incluir" at bounding box center [255, 210] width 464 height 13
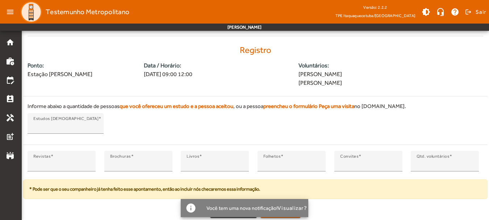
click at [121, 210] on div "clear Cancelar add_circle Incluir" at bounding box center [255, 210] width 464 height 13
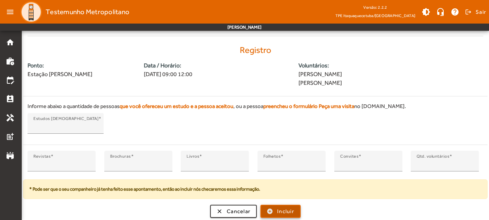
click at [278, 210] on span "Incluir" at bounding box center [285, 211] width 17 height 8
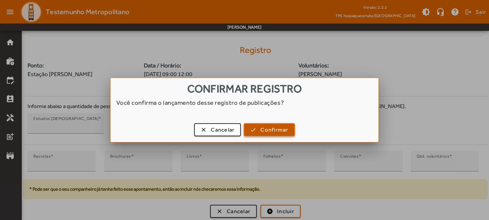
click at [281, 127] on span "Confirmar" at bounding box center [274, 130] width 28 height 8
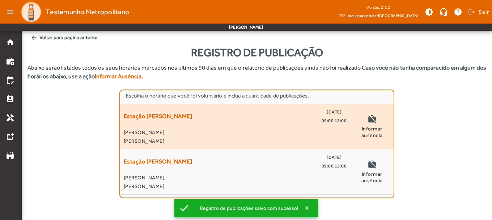
click at [327, 116] on span "[DATE]" at bounding box center [334, 111] width 15 height 9
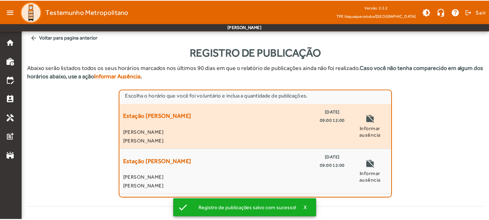
scroll to position [171, 0]
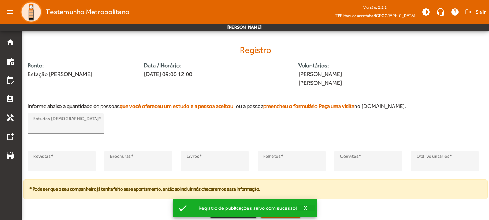
click at [305, 208] on div "clear Cancelar add_circle Incluir" at bounding box center [255, 210] width 464 height 13
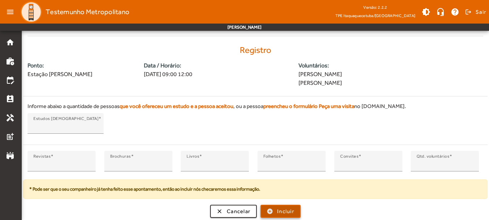
click at [281, 208] on span "Incluir" at bounding box center [285, 211] width 17 height 8
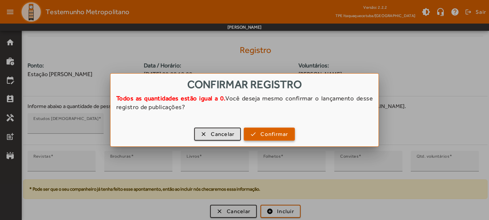
click at [269, 134] on span "Confirmar" at bounding box center [274, 134] width 28 height 8
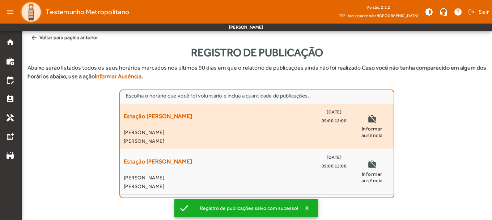
click at [327, 115] on span "[DATE]" at bounding box center [334, 111] width 15 height 9
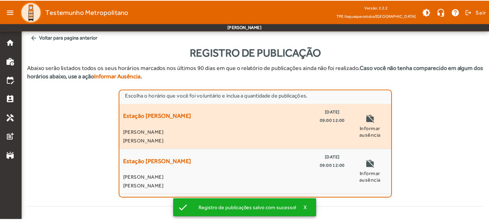
scroll to position [171, 0]
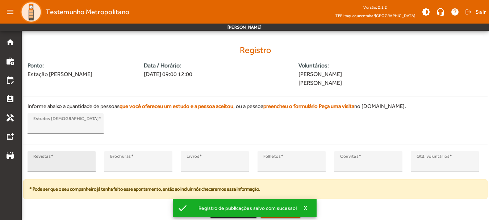
type input "*"
click at [87, 161] on input "*" at bounding box center [61, 164] width 56 height 9
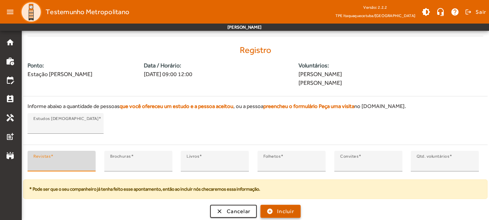
click at [284, 212] on span "Incluir" at bounding box center [285, 211] width 17 height 8
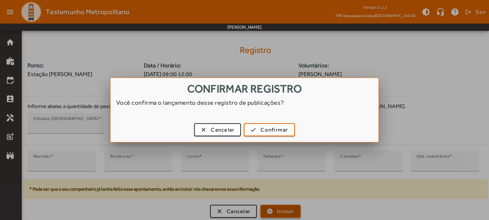
scroll to position [0, 0]
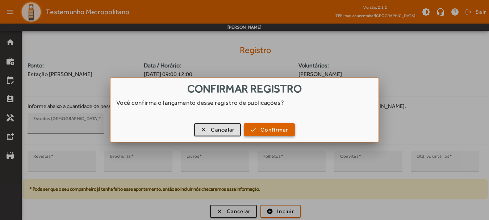
click at [274, 130] on span "Confirmar" at bounding box center [274, 130] width 28 height 8
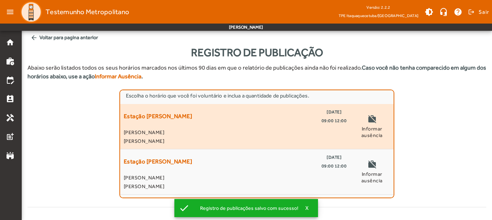
click at [327, 115] on span "[DATE]" at bounding box center [334, 111] width 15 height 9
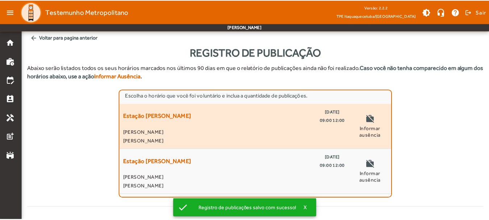
scroll to position [171, 0]
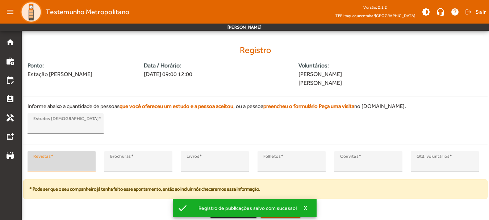
type input "*"
click at [85, 161] on input "*" at bounding box center [61, 164] width 56 height 9
click at [306, 209] on span "X" at bounding box center [306, 207] width 4 height 7
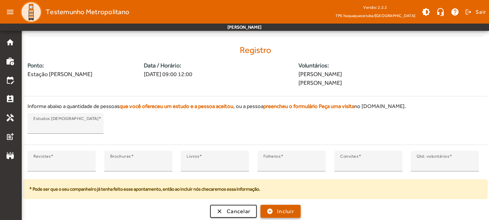
click at [284, 210] on span "Incluir" at bounding box center [285, 211] width 17 height 8
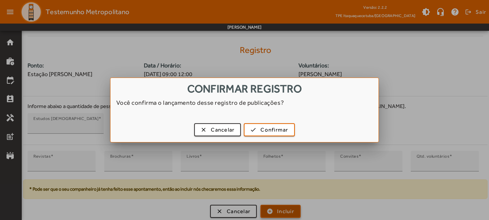
scroll to position [0, 0]
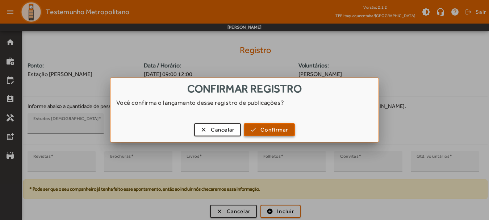
click at [274, 134] on span "Confirmar" at bounding box center [274, 130] width 28 height 8
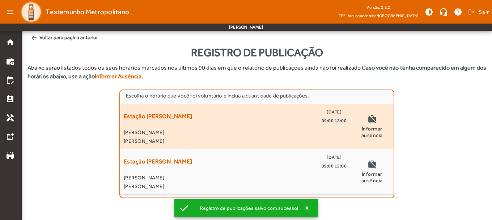
click at [327, 115] on span "[DATE]" at bounding box center [334, 111] width 15 height 9
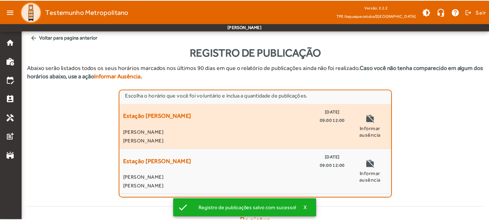
scroll to position [171, 0]
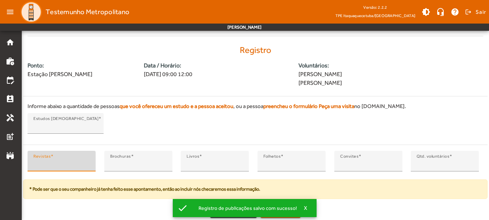
type input "*"
click at [87, 162] on input "*" at bounding box center [61, 164] width 56 height 9
click at [304, 206] on span "X" at bounding box center [306, 207] width 4 height 7
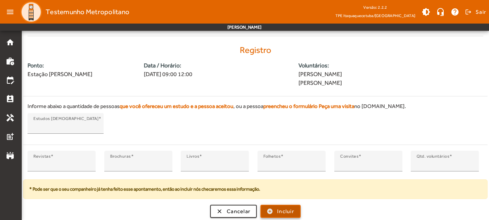
click at [282, 208] on span "Incluir" at bounding box center [285, 211] width 17 height 8
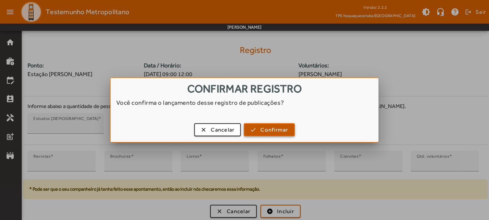
click at [270, 129] on span "Confirmar" at bounding box center [274, 130] width 28 height 8
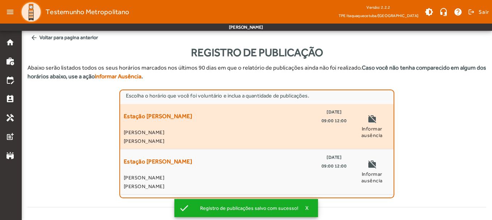
click at [341, 117] on span "09:00 12:00" at bounding box center [334, 120] width 25 height 9
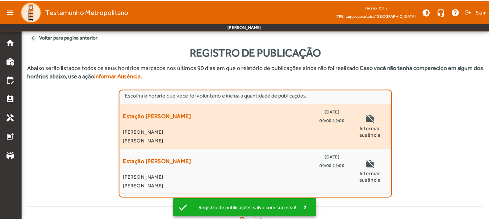
scroll to position [171, 0]
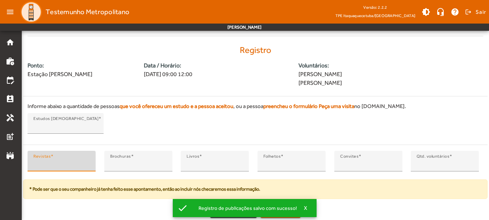
type input "*"
click at [87, 160] on input "*" at bounding box center [61, 164] width 56 height 9
click at [307, 207] on button "X" at bounding box center [306, 207] width 18 height 7
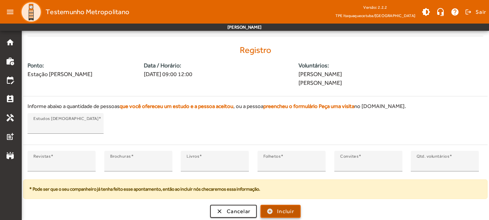
click at [286, 207] on span "Incluir" at bounding box center [285, 211] width 17 height 8
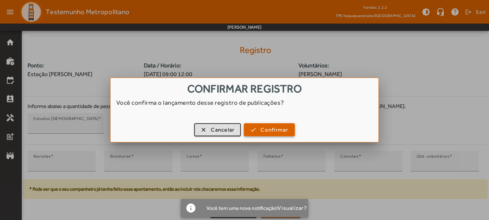
click at [274, 134] on span "Confirmar" at bounding box center [274, 130] width 28 height 8
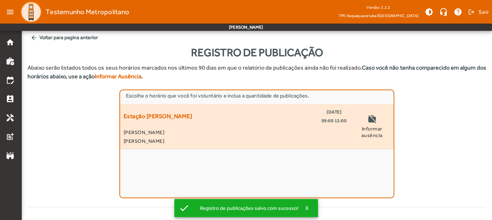
click at [327, 112] on span "[DATE]" at bounding box center [334, 111] width 15 height 9
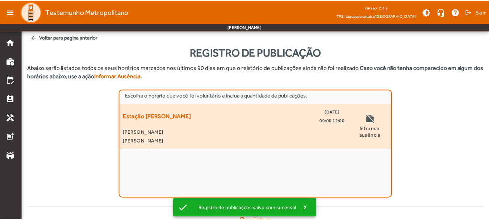
scroll to position [171, 0]
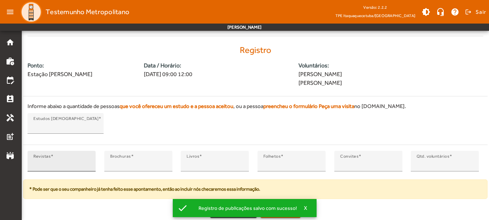
type input "*"
click at [89, 161] on input "*" at bounding box center [61, 164] width 56 height 9
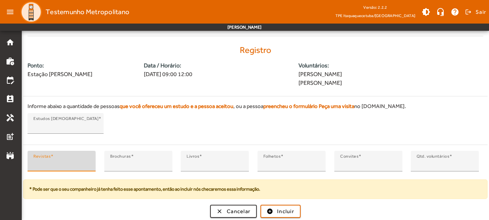
click at [305, 207] on div "clear Cancelar add_circle Incluir" at bounding box center [255, 210] width 464 height 13
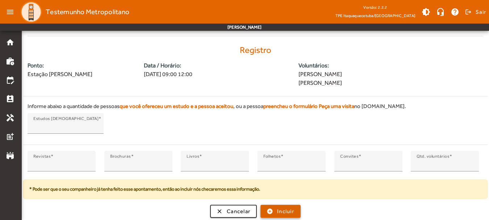
click at [290, 209] on span "Incluir" at bounding box center [285, 211] width 17 height 8
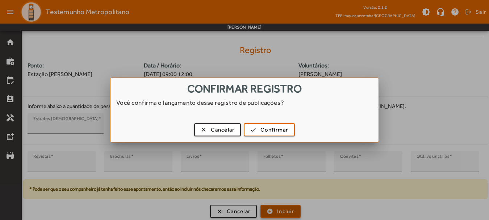
scroll to position [0, 0]
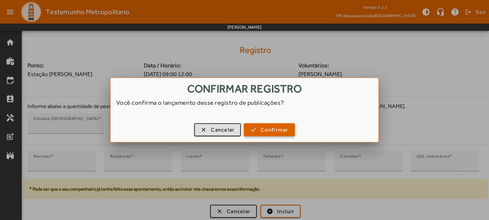
click at [266, 135] on button "check Confirmar" at bounding box center [269, 129] width 51 height 13
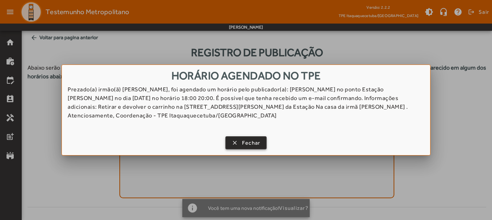
click at [253, 146] on span "Fechar" at bounding box center [251, 143] width 18 height 8
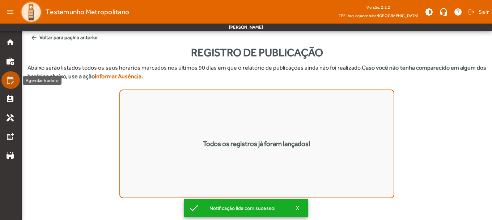
click at [9, 77] on mat-icon "edit_calendar" at bounding box center [10, 80] width 9 height 9
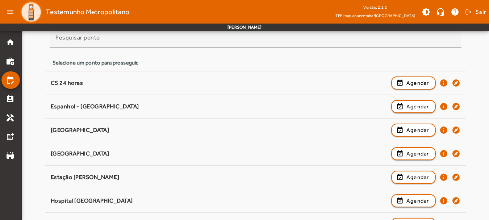
scroll to position [75, 0]
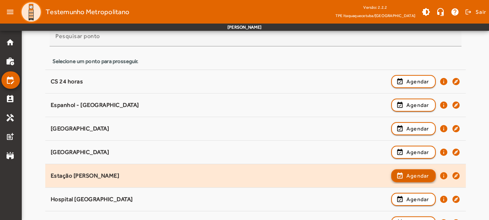
click at [411, 175] on span "Agendar" at bounding box center [417, 175] width 23 height 9
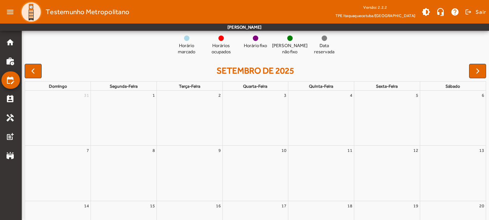
scroll to position [0, 0]
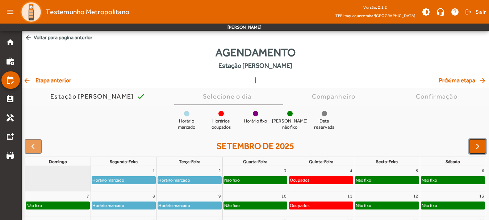
click at [478, 144] on span "button" at bounding box center [477, 146] width 9 height 9
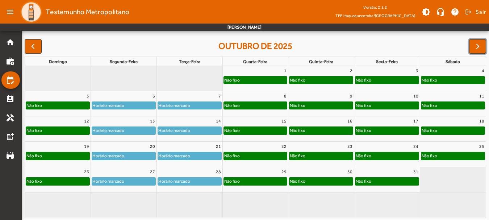
scroll to position [101, 0]
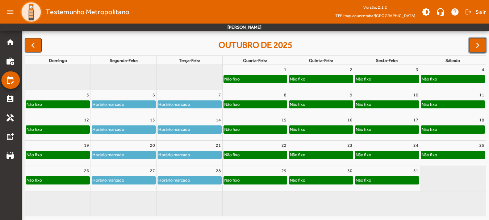
click at [114, 105] on div "Horário marcado" at bounding box center [108, 104] width 33 height 7
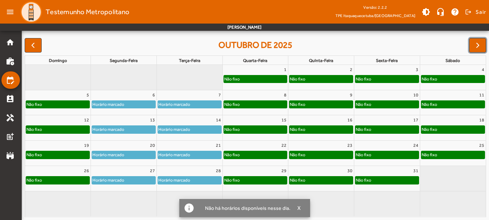
click at [114, 105] on div "Horário marcado" at bounding box center [108, 104] width 33 height 7
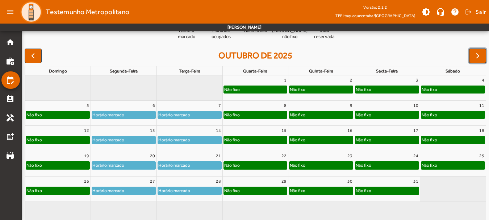
scroll to position [88, 0]
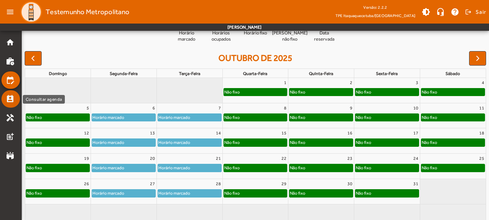
click at [9, 97] on mat-icon "perm_contact_calendar" at bounding box center [10, 98] width 9 height 9
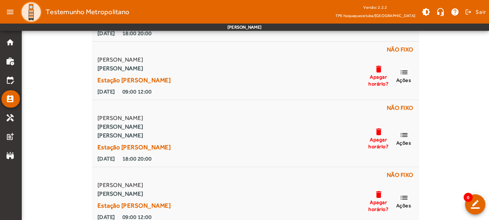
scroll to position [1540, 0]
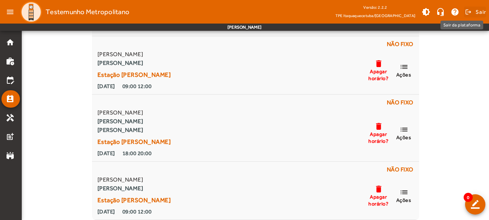
click at [481, 12] on span "Sair" at bounding box center [480, 12] width 10 height 12
